Goal: Communication & Community: Answer question/provide support

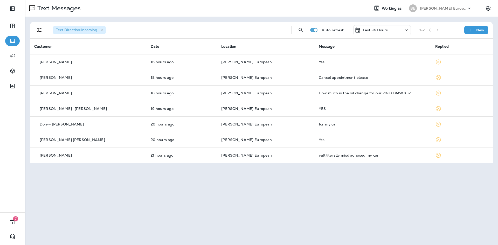
click at [373, 28] on p "Last 24 Hours" at bounding box center [375, 30] width 25 height 4
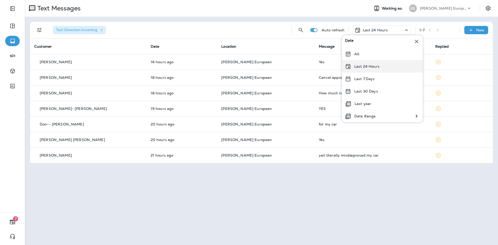
click at [369, 67] on p "Last 24 Hours" at bounding box center [366, 66] width 25 height 4
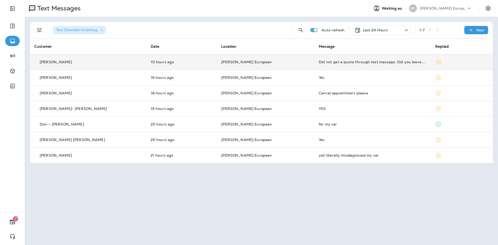
click at [323, 63] on div "Did not get a quote through text message. Did you leave a voicemail?" at bounding box center [373, 62] width 108 height 4
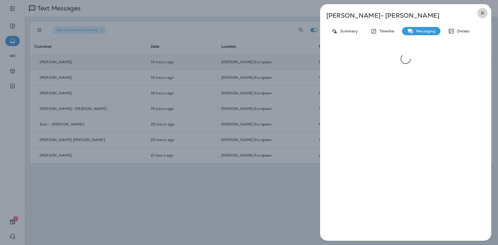
click at [479, 11] on icon "button" at bounding box center [482, 13] width 6 height 6
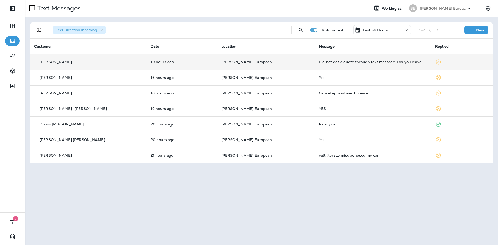
click at [385, 63] on div "Did not get a quote through text message. Did you leave a voicemail?" at bounding box center [373, 62] width 108 height 4
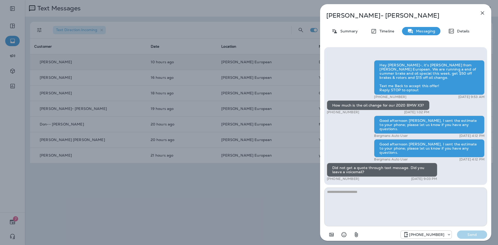
click at [391, 190] on textarea at bounding box center [405, 206] width 163 height 39
click at [481, 15] on icon "button" at bounding box center [482, 13] width 6 height 6
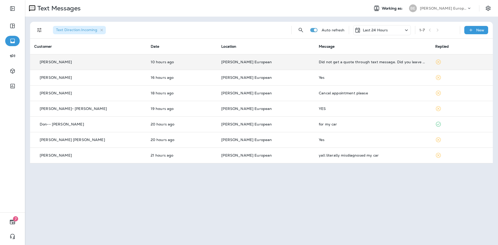
click at [342, 64] on div "Did not get a quote through text message. Did you leave a voicemail?" at bounding box center [373, 62] width 108 height 4
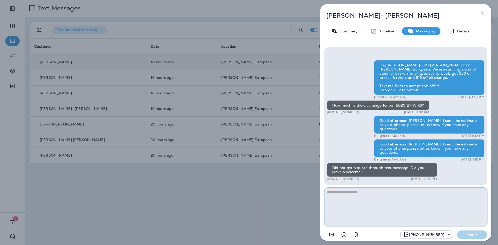
paste textarea "**********"
type textarea "**********"
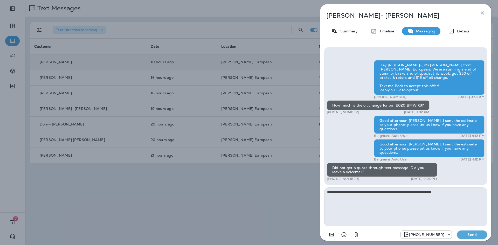
click at [465, 233] on p "Send" at bounding box center [472, 234] width 22 height 5
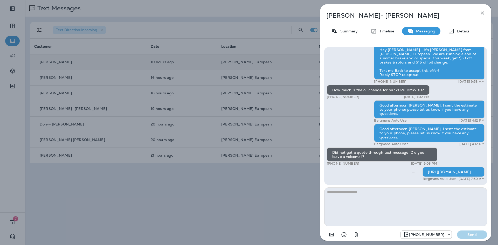
click at [482, 12] on icon "button" at bounding box center [482, 12] width 3 height 3
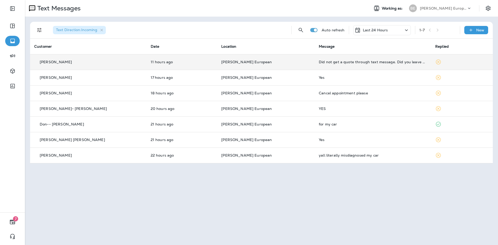
click at [387, 33] on div "Last 24 Hours" at bounding box center [382, 30] width 58 height 10
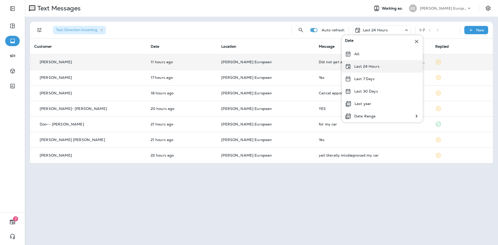
click at [370, 72] on div "Last 24 Hours" at bounding box center [382, 66] width 81 height 12
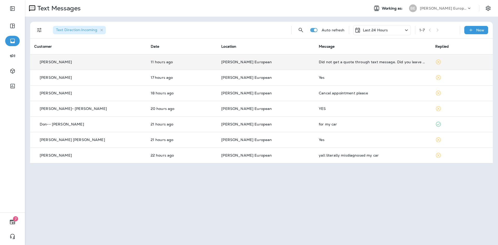
click at [331, 64] on td "Did not get a quote through text message. Did you leave a voicemail?" at bounding box center [372, 62] width 116 height 16
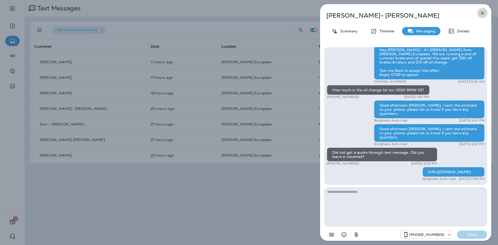
click at [483, 13] on icon "button" at bounding box center [482, 13] width 6 height 6
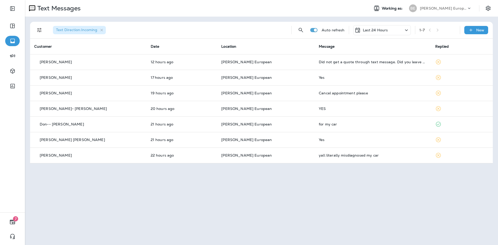
click at [382, 34] on div "Last 24 Hours" at bounding box center [382, 30] width 58 height 10
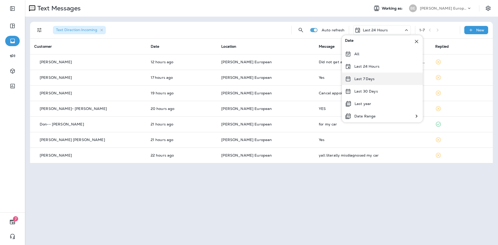
click at [373, 77] on p "Last 7 Days" at bounding box center [364, 79] width 20 height 4
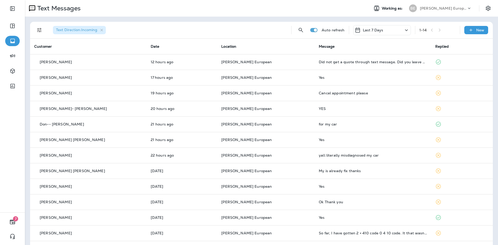
click at [383, 32] on div "Last 7 Days" at bounding box center [382, 30] width 58 height 10
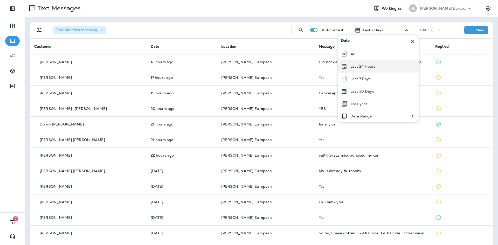
click at [374, 67] on p "Last 24 Hours" at bounding box center [362, 66] width 25 height 4
